Goal: Task Accomplishment & Management: Complete application form

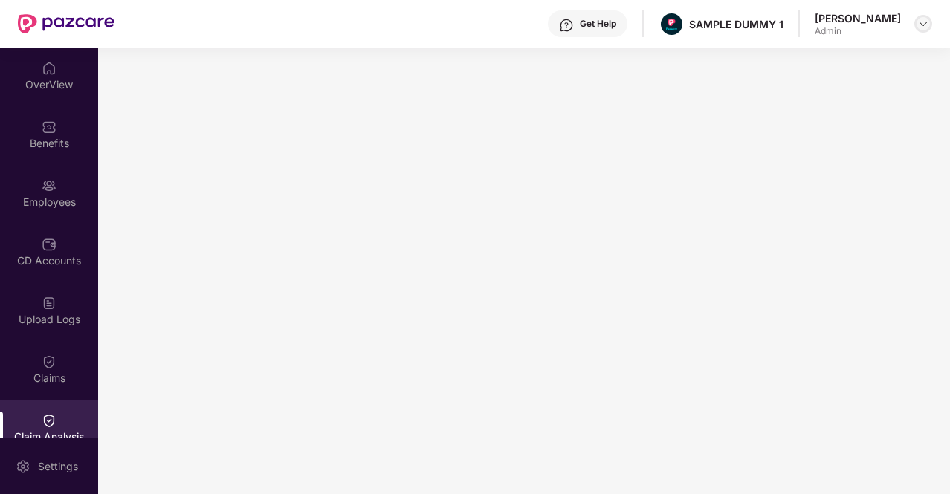
scroll to position [164, 0]
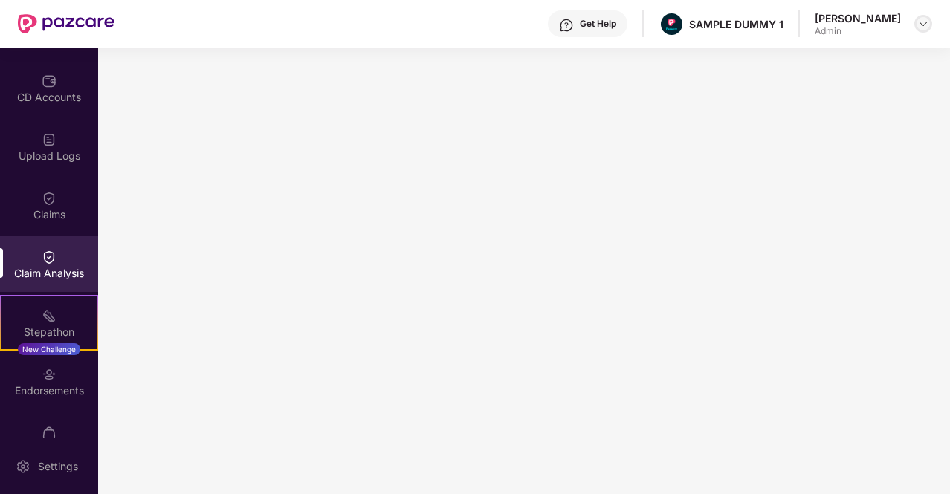
click at [924, 26] on img at bounding box center [924, 24] width 12 height 12
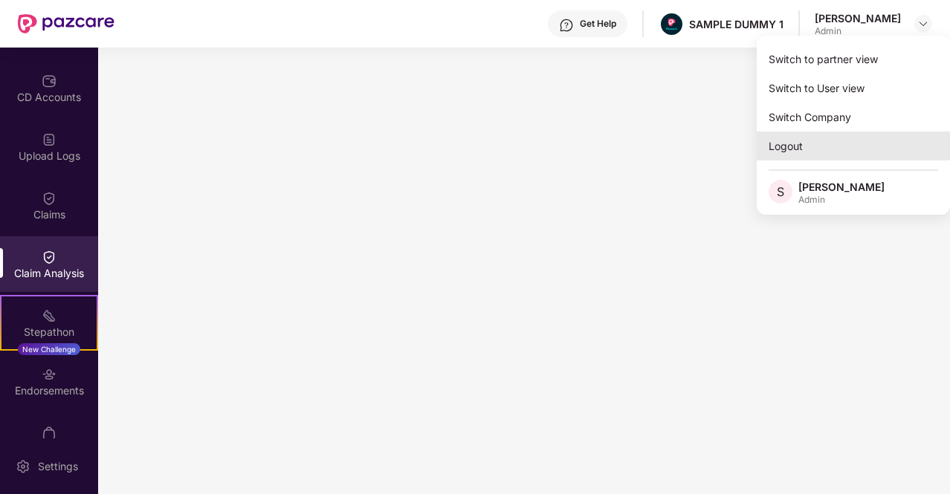
click at [802, 153] on div "Logout" at bounding box center [853, 146] width 193 height 29
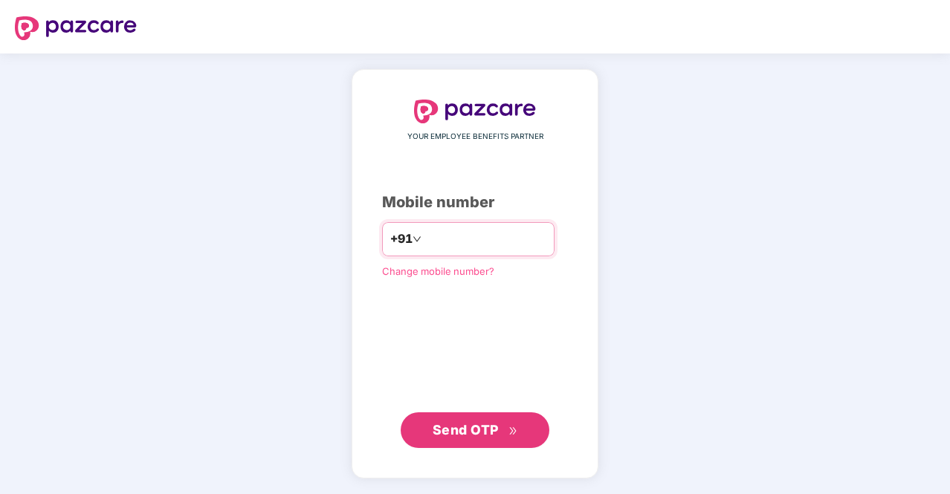
click at [474, 250] on input "number" at bounding box center [486, 240] width 122 height 24
type input "**********"
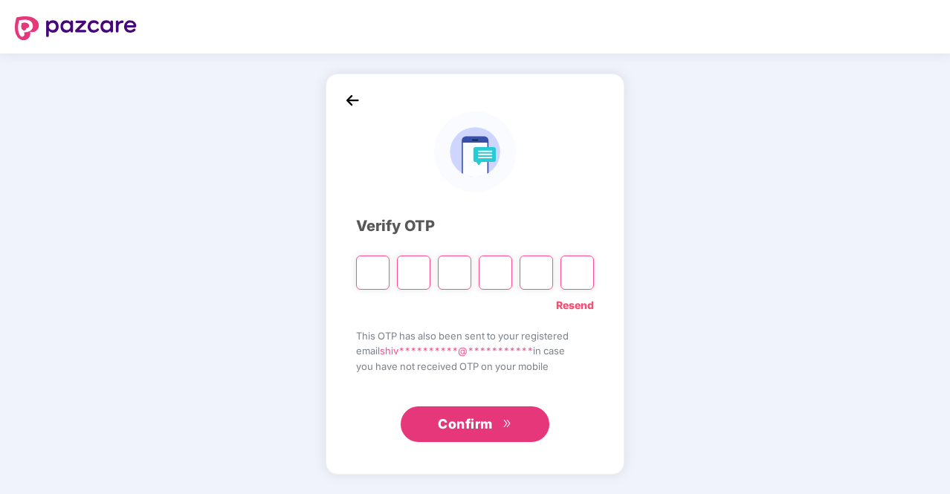
type input "*"
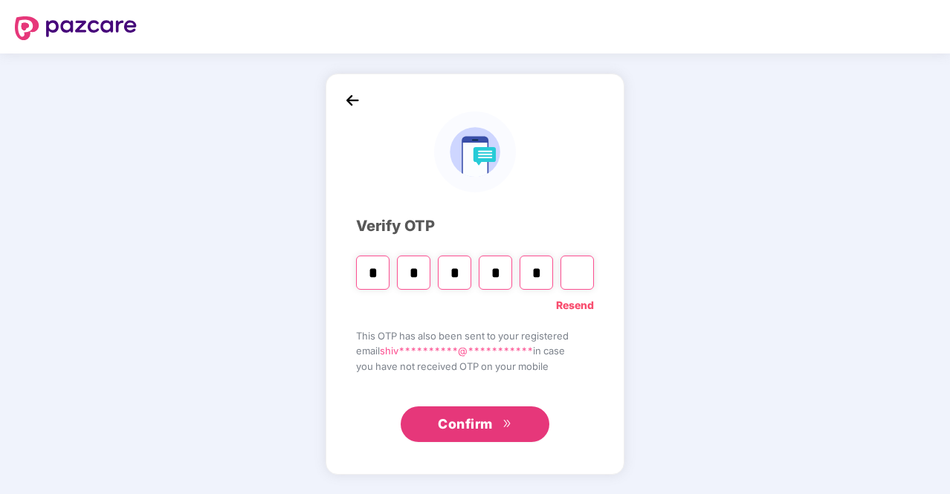
type input "*"
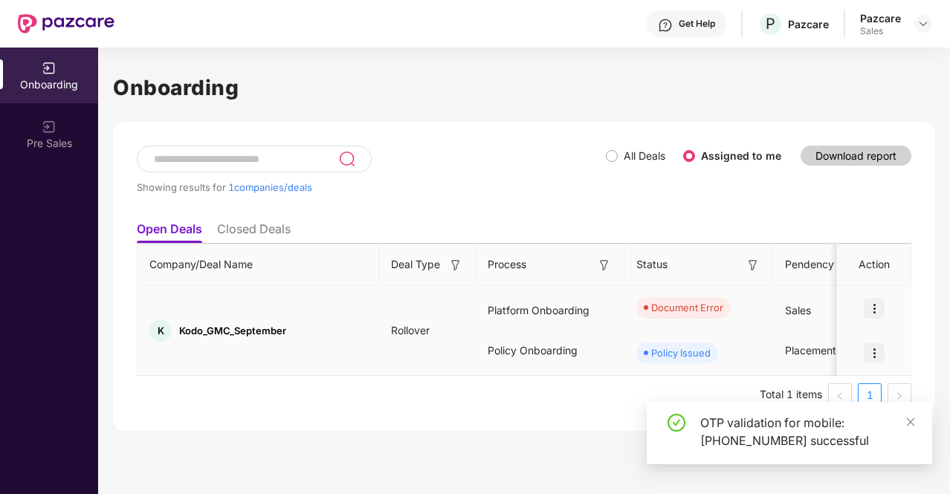
click at [875, 305] on img at bounding box center [874, 308] width 21 height 21
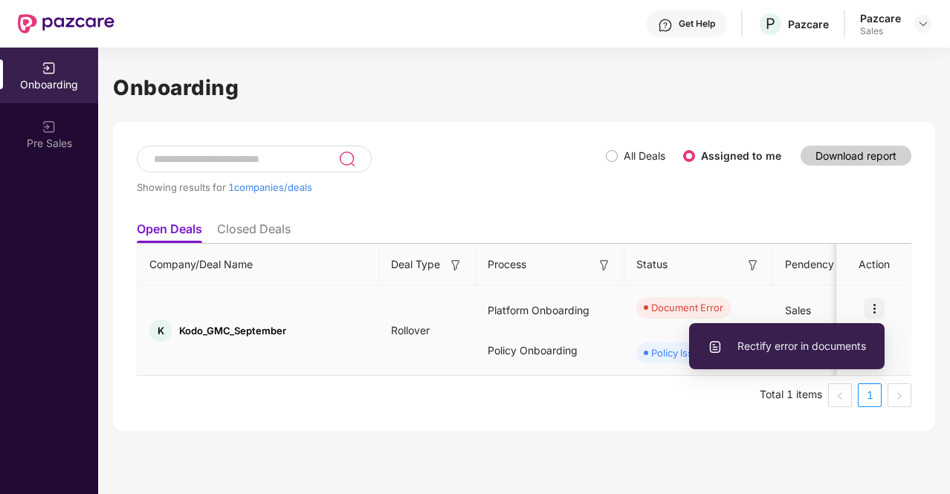
click at [787, 341] on span "Rectify error in documents" at bounding box center [787, 346] width 158 height 16
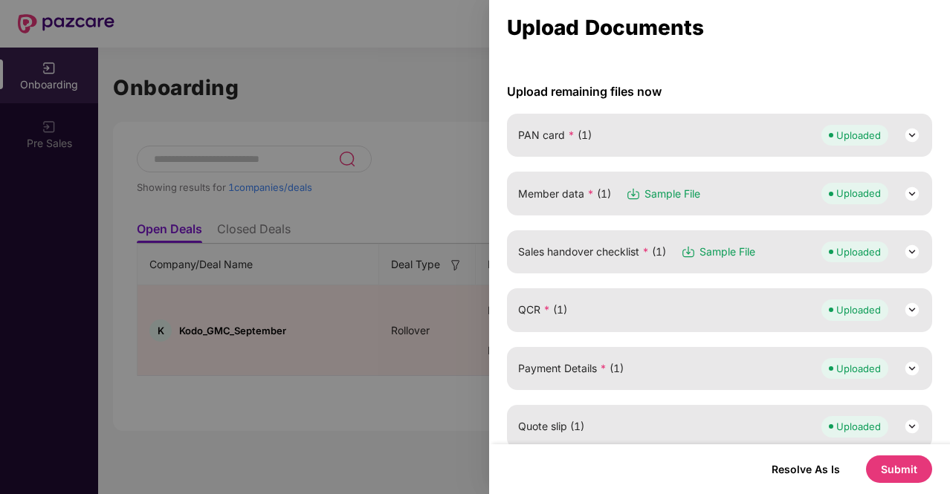
scroll to position [181, 0]
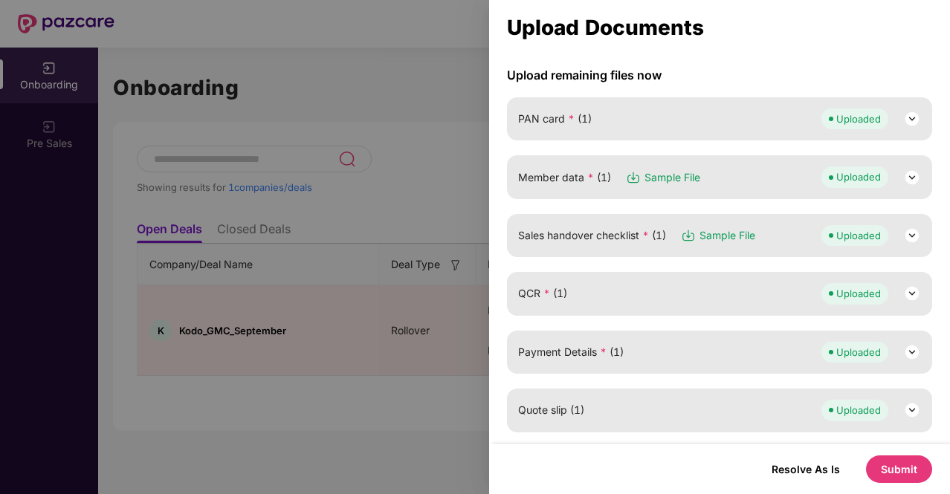
click at [906, 171] on img at bounding box center [912, 178] width 18 height 18
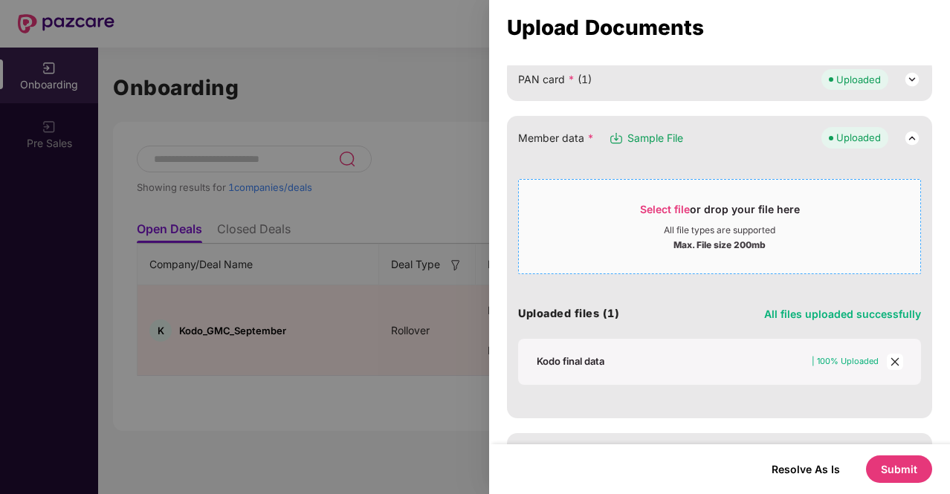
scroll to position [222, 0]
click at [891, 353] on span "close" at bounding box center [895, 361] width 16 height 16
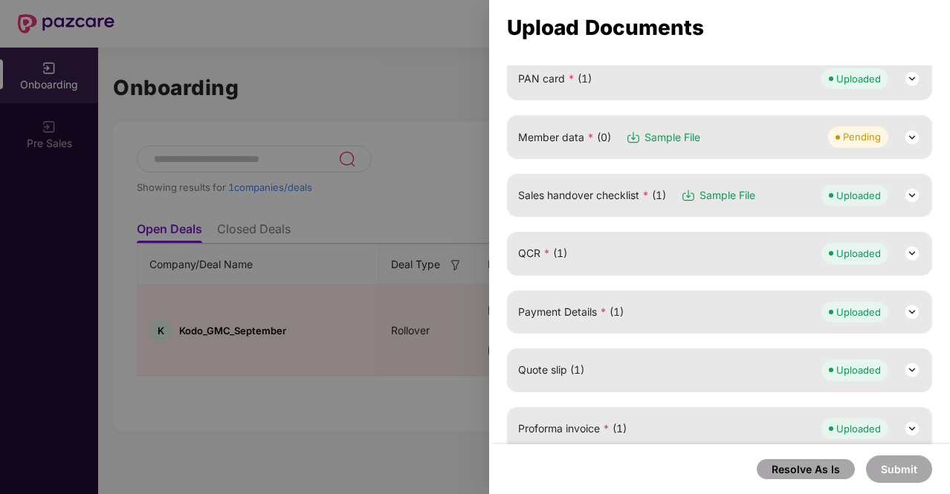
click at [912, 136] on img at bounding box center [912, 138] width 18 height 18
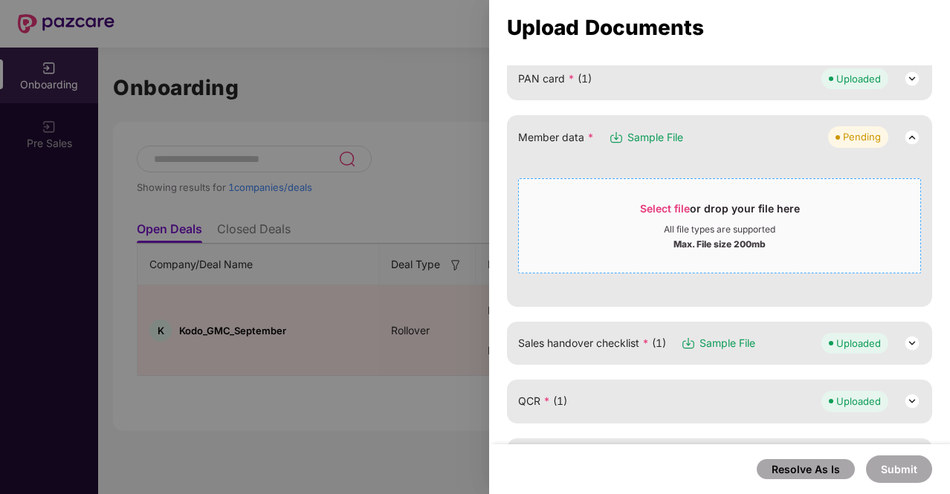
click at [654, 216] on div "Select file or drop your file here" at bounding box center [720, 213] width 160 height 22
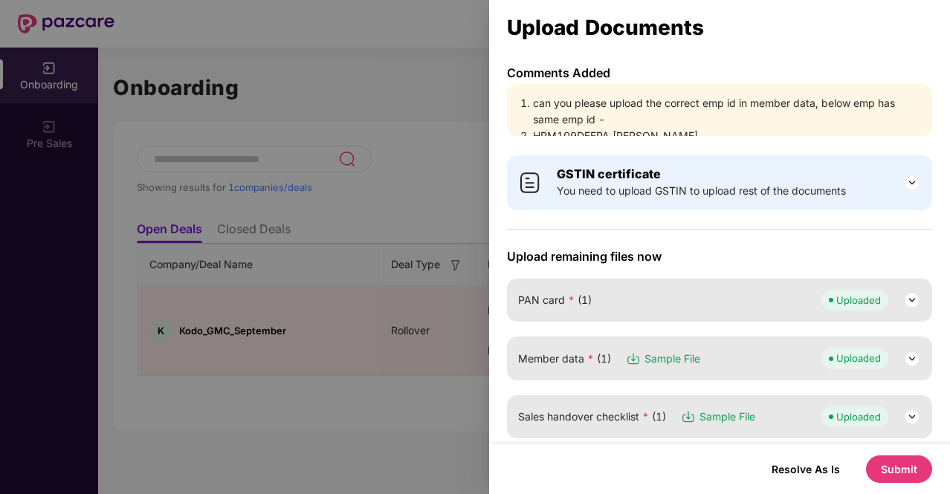
scroll to position [36, 0]
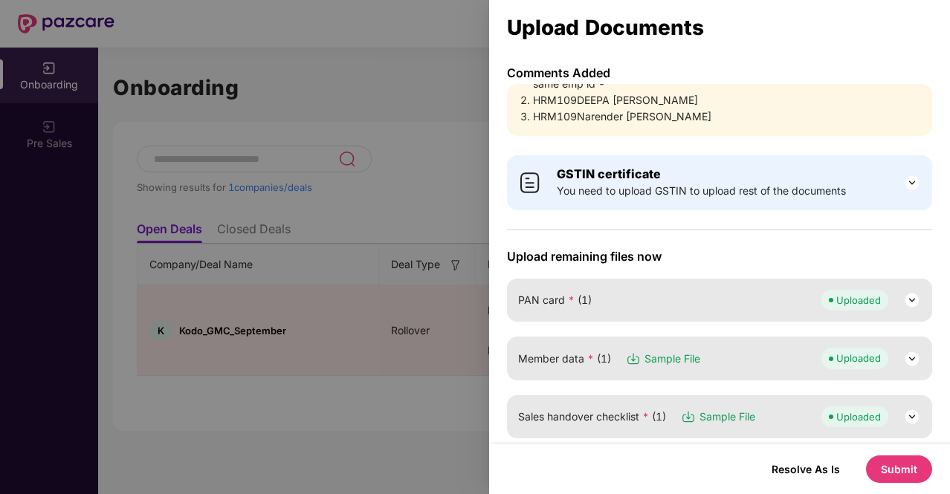
click at [896, 480] on button "Submit" at bounding box center [899, 470] width 66 height 28
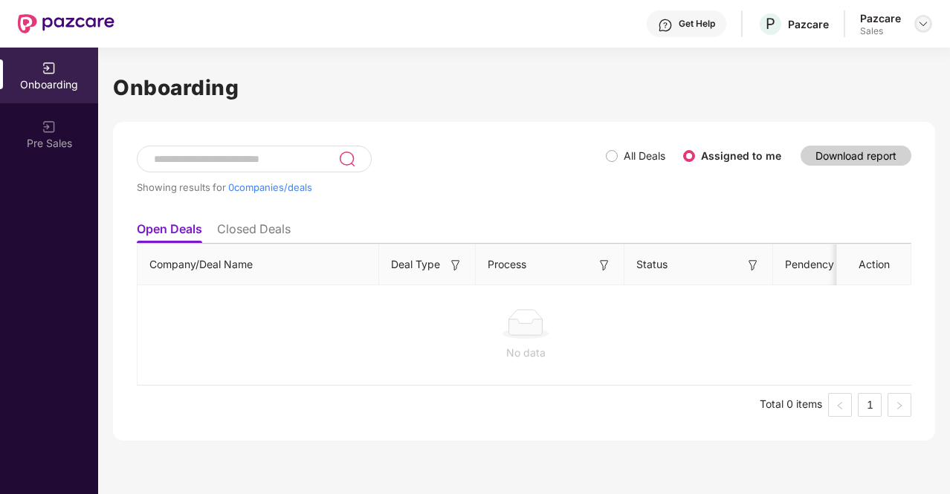
click at [927, 28] on img at bounding box center [924, 24] width 12 height 12
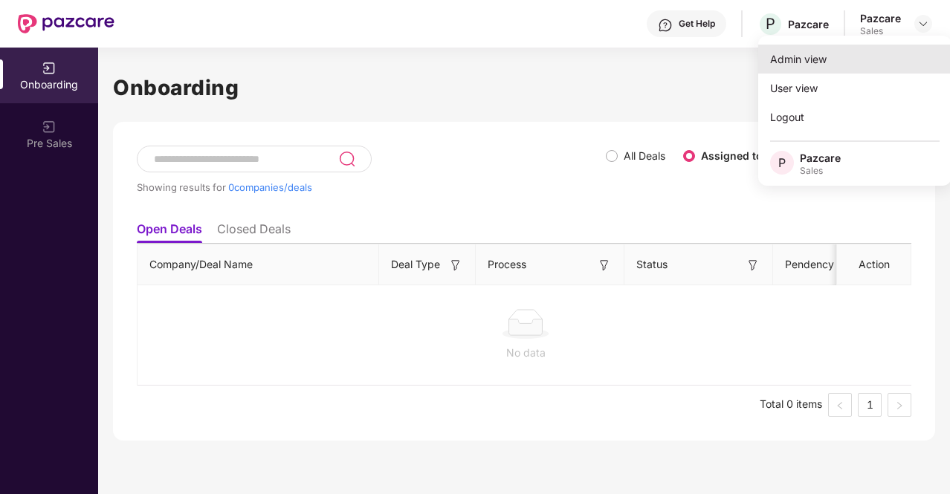
click at [812, 60] on div "Admin view" at bounding box center [854, 59] width 193 height 29
